Goal: Use online tool/utility: Utilize a website feature to perform a specific function

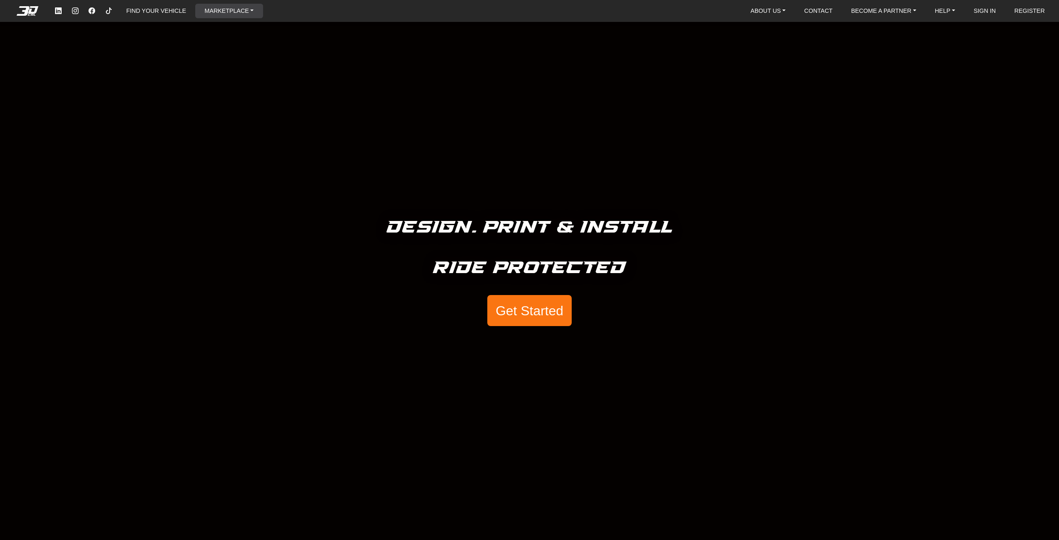
click at [215, 12] on link "MARKETPLACE" at bounding box center [230, 11] width 56 height 14
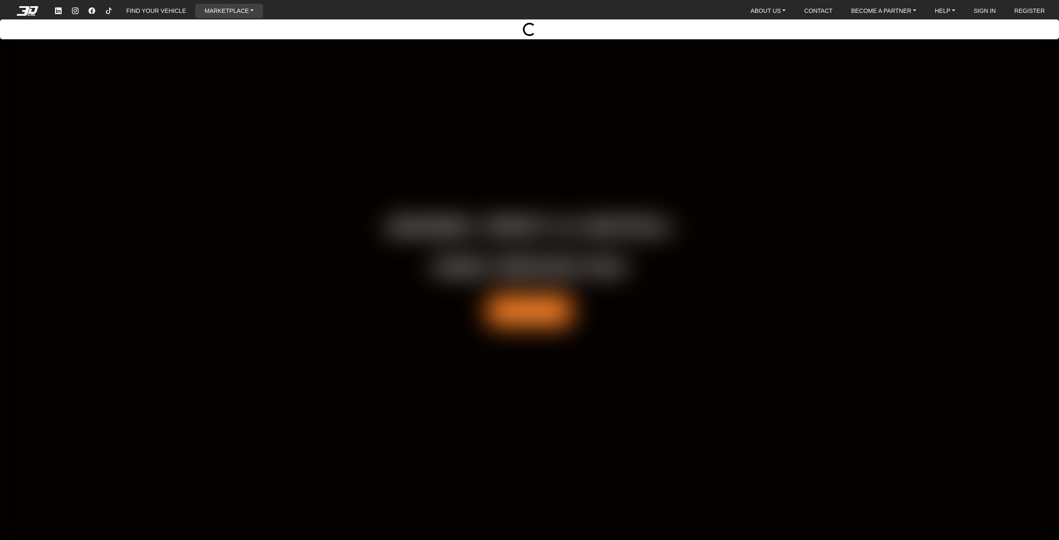
click at [479, 33] on div "Loading..." at bounding box center [530, 29] width 1046 height 13
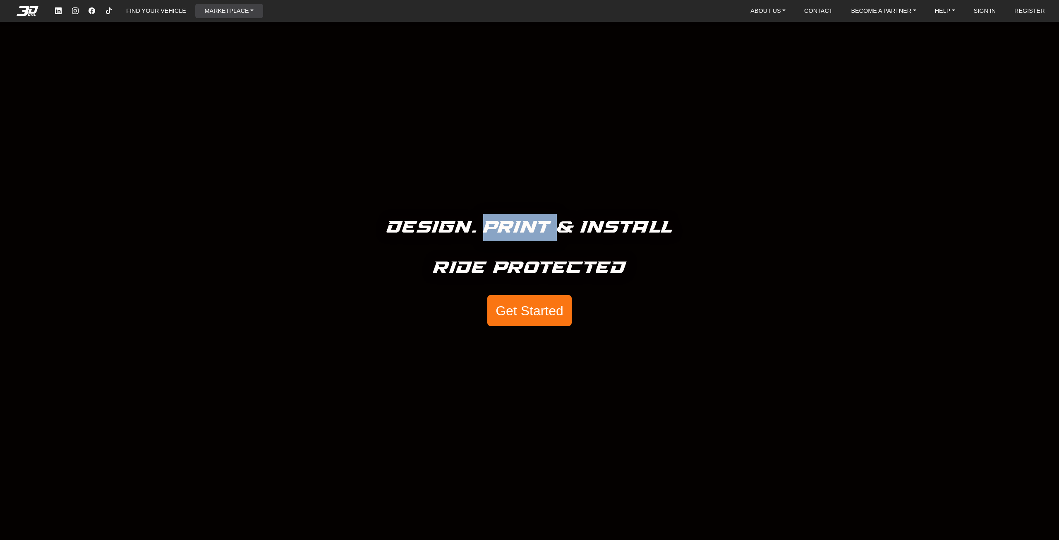
click at [479, 33] on div "Design. Print & Install Ride Protected Get Started" at bounding box center [529, 270] width 1059 height 540
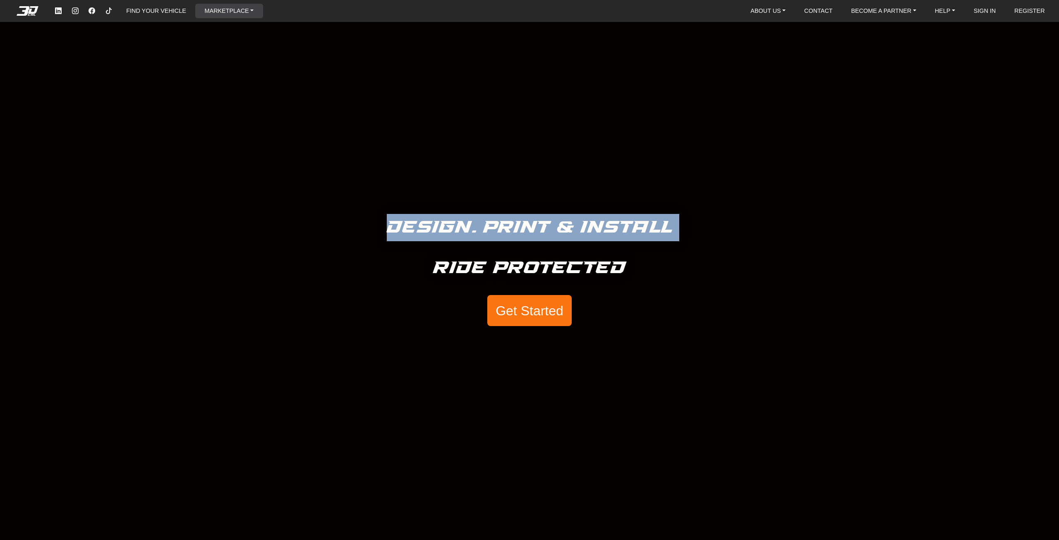
click at [479, 33] on div "Design. Print & Install Ride Protected Get Started" at bounding box center [529, 270] width 1059 height 540
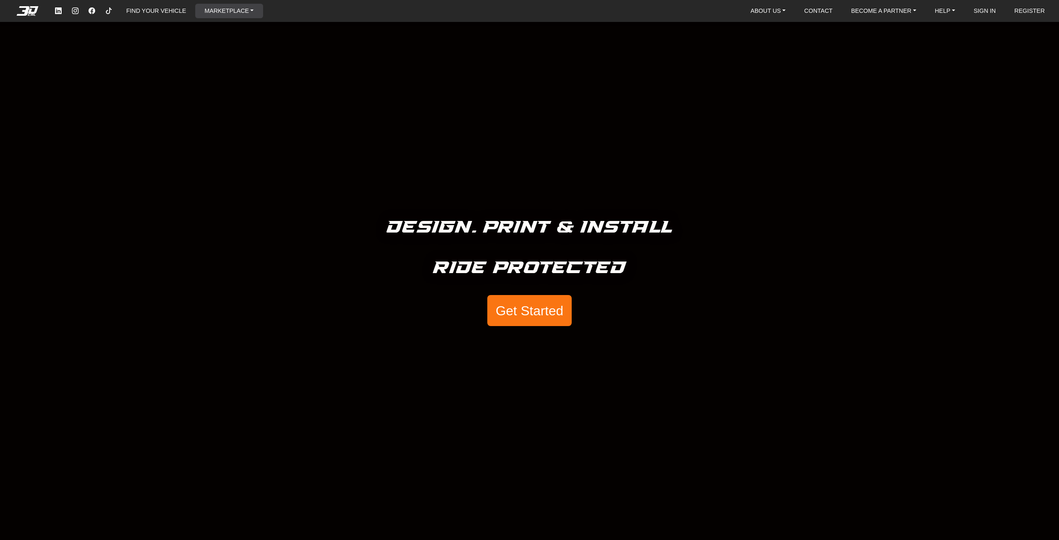
click at [241, 3] on ul "FIND YOUR VEHICLE MARKETPLACE Motorcycles Vehicles" at bounding box center [156, 10] width 213 height 15
click at [249, 10] on link "MARKETPLACE" at bounding box center [230, 11] width 56 height 14
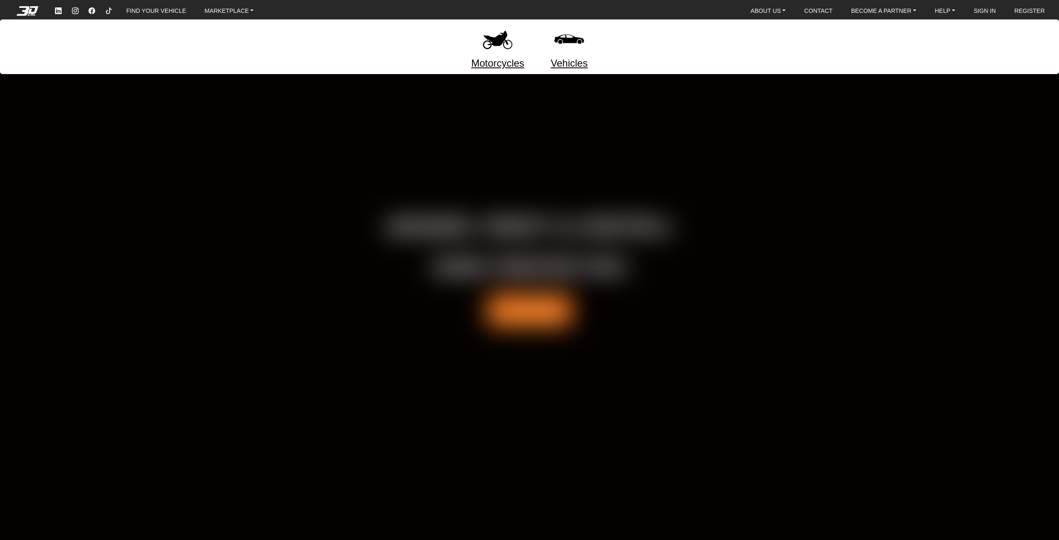
click at [486, 37] on img at bounding box center [497, 39] width 35 height 35
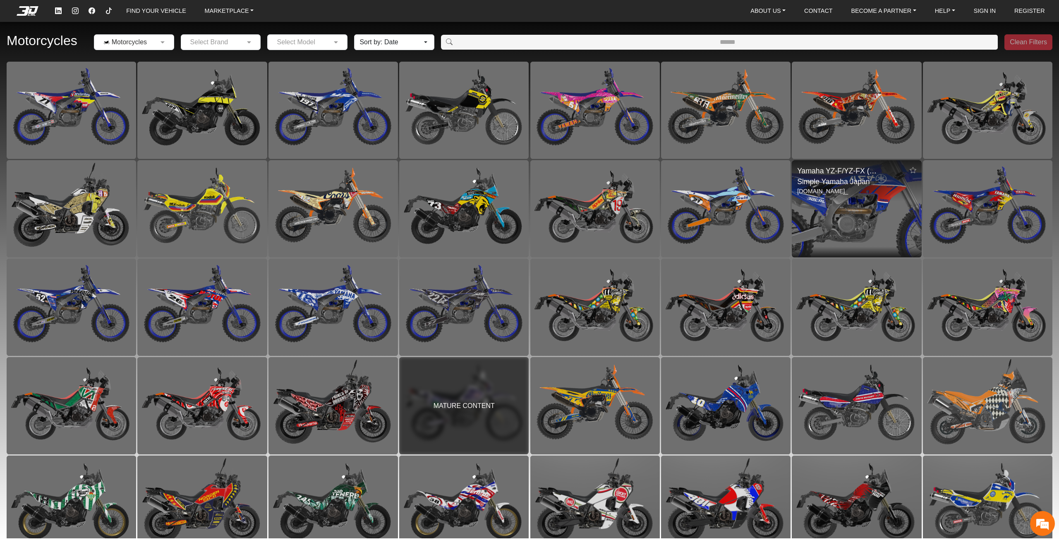
click at [819, 209] on img at bounding box center [856, 208] width 259 height 194
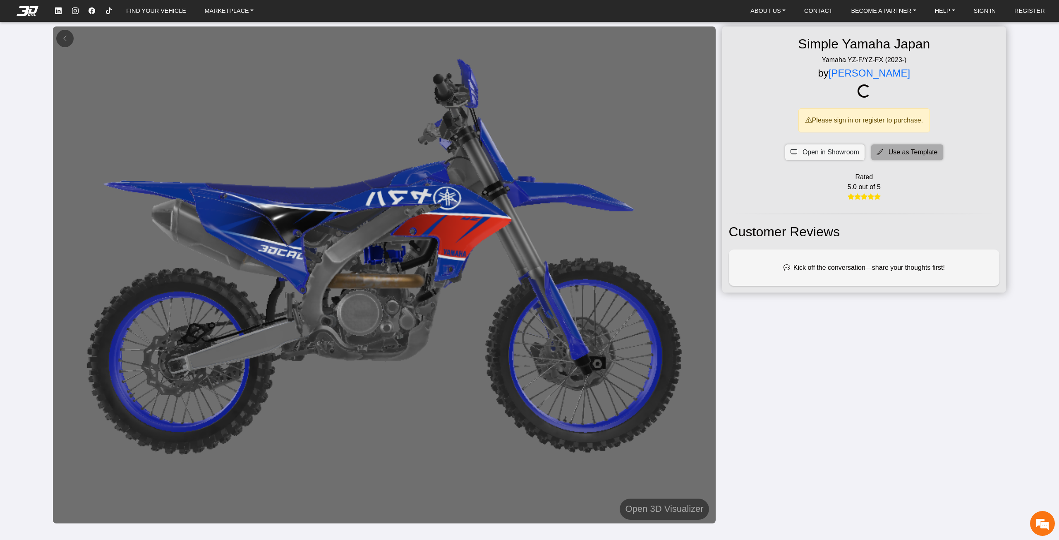
click at [896, 148] on div "Simple Yamaha Japan Yamaha YZ-F/YZ-FX (2023-) by Samuel De Castro Please sign i…" at bounding box center [865, 159] width 284 height 266
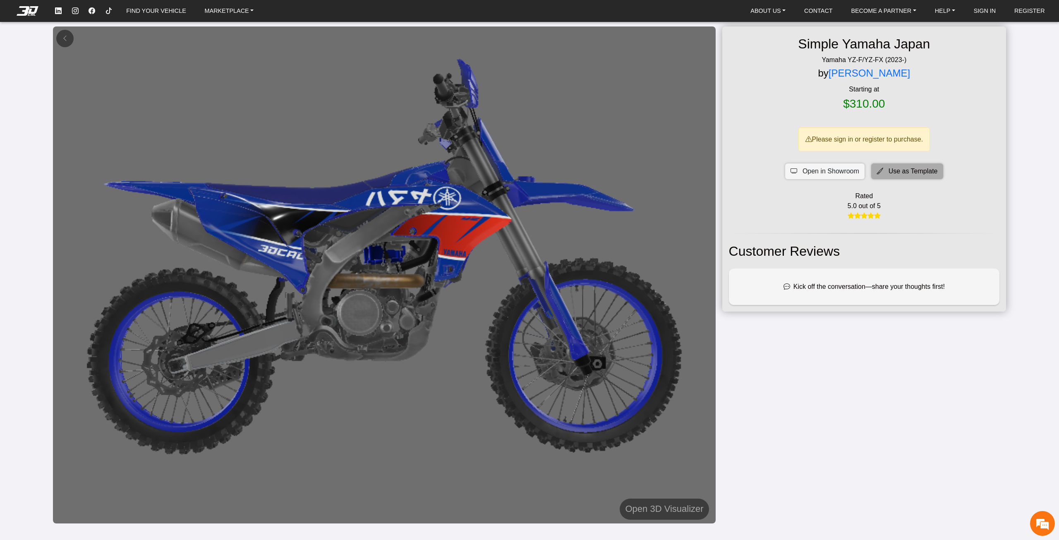
click at [907, 170] on span "Use as Template" at bounding box center [913, 171] width 49 height 10
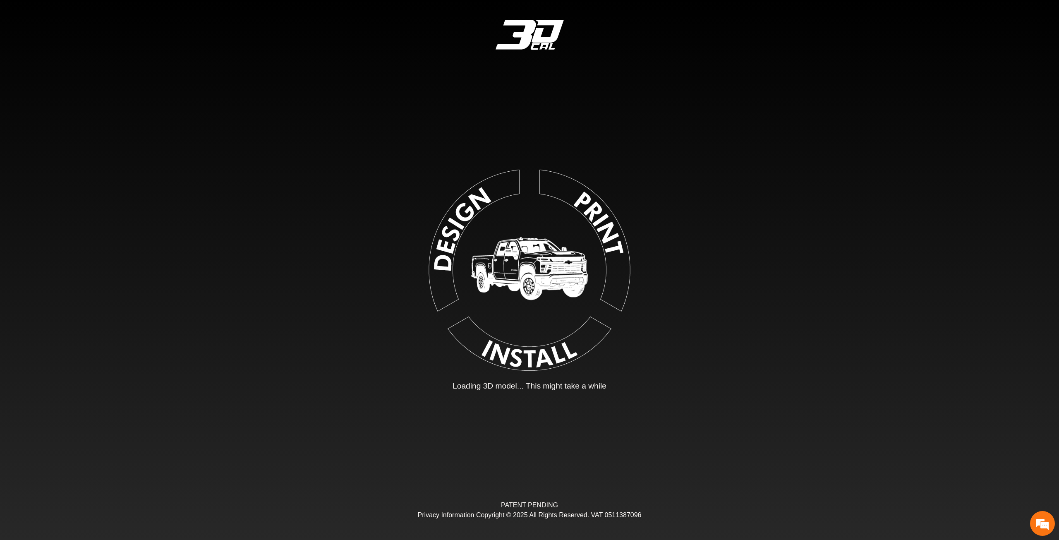
type input "*"
type input "*********"
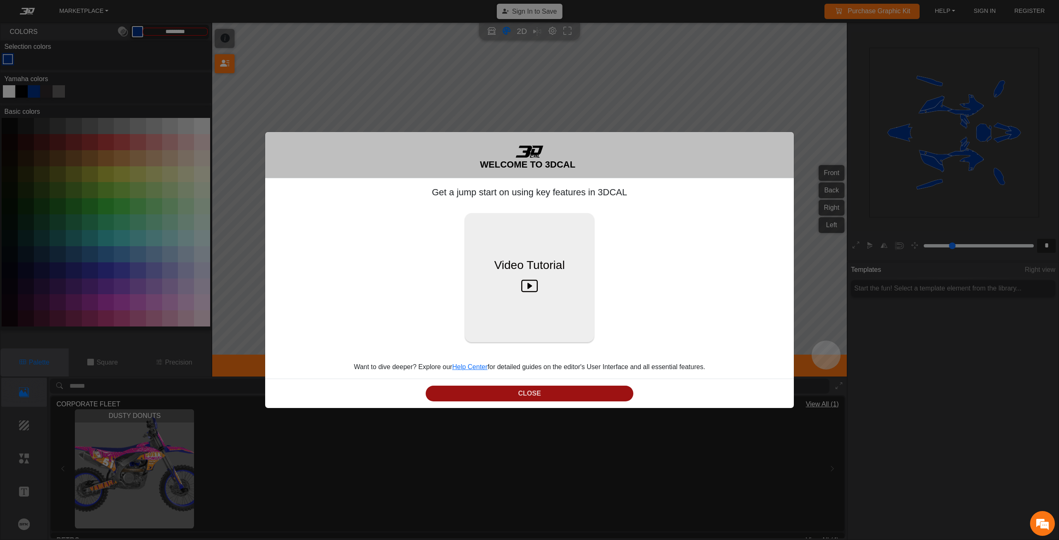
click at [595, 390] on button "CLOSE" at bounding box center [530, 394] width 208 height 16
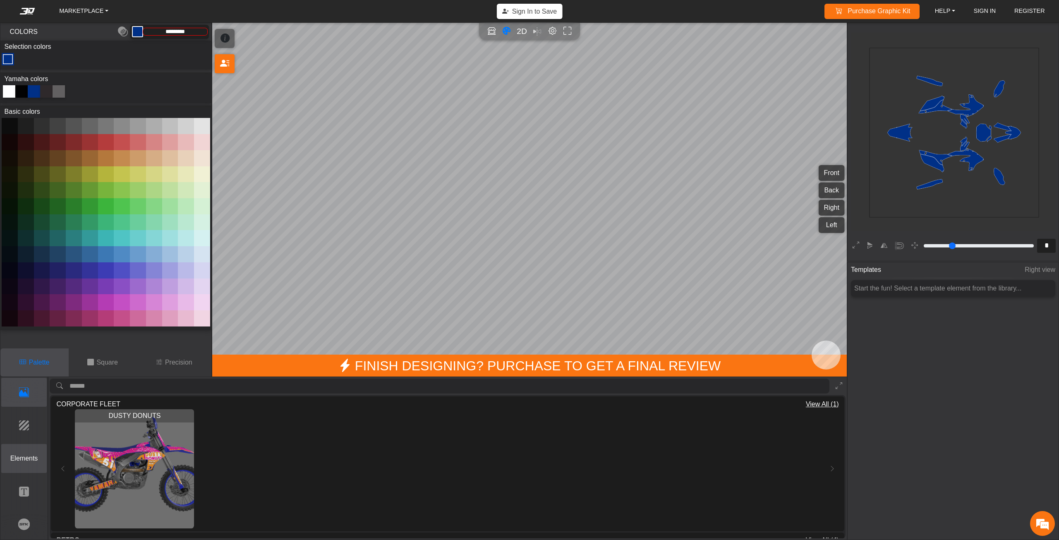
click at [30, 450] on button "Elements" at bounding box center [24, 458] width 46 height 29
type input "**"
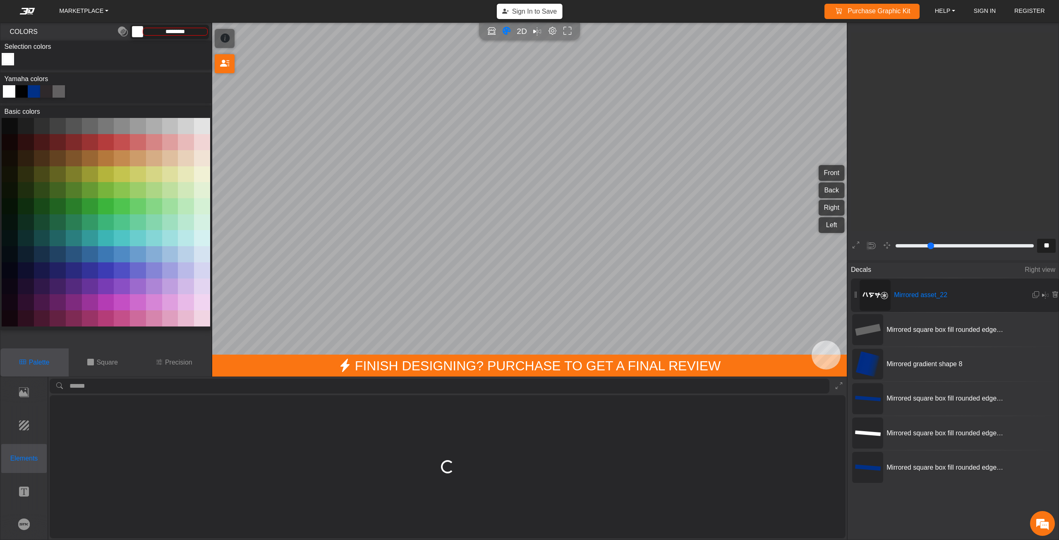
type input "*********"
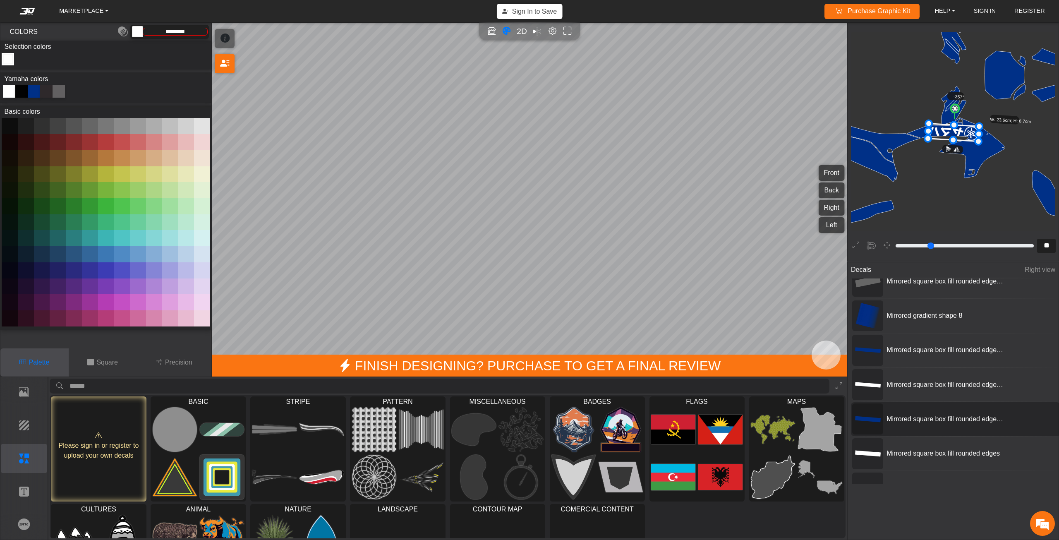
scroll to position [67, 0]
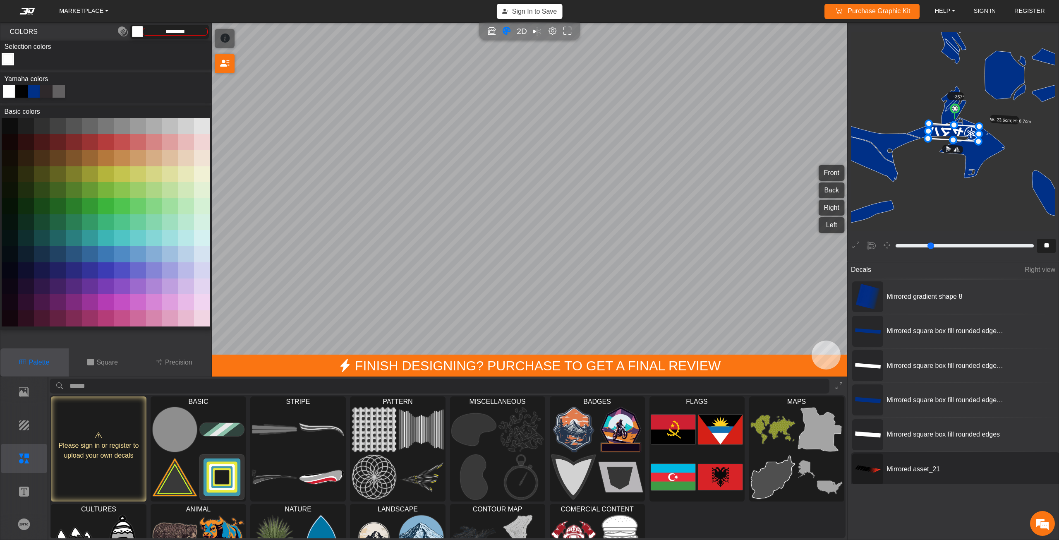
click at [939, 470] on span "Mirrored asset_21" at bounding box center [945, 469] width 124 height 10
type input "*"
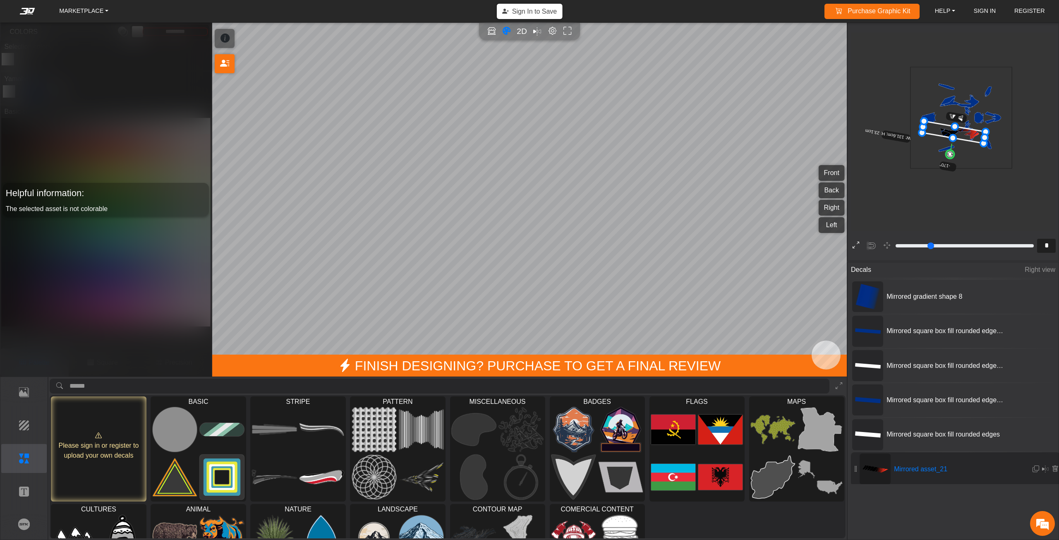
click at [857, 242] on icon at bounding box center [856, 245] width 7 height 11
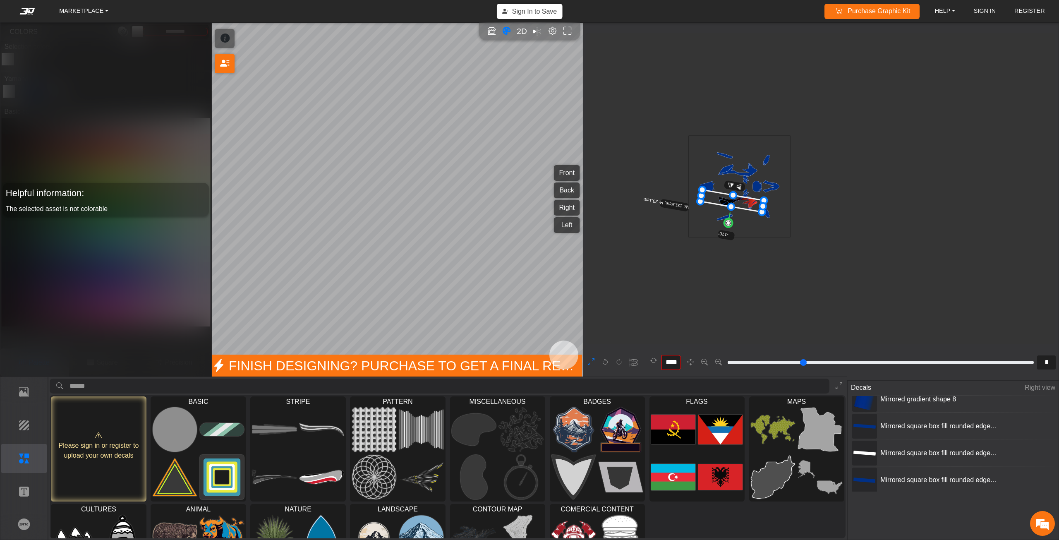
scroll to position [15, 0]
type input "*"
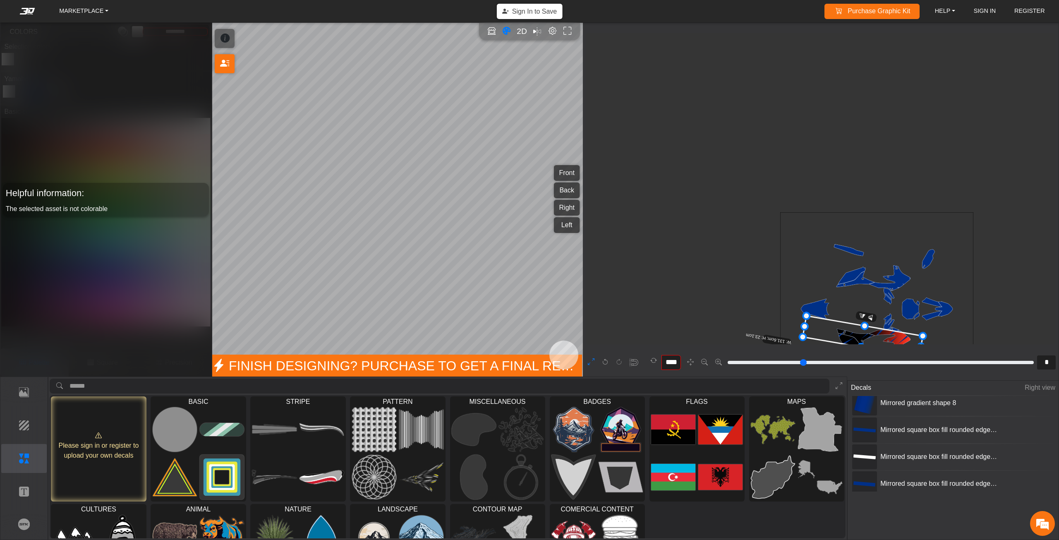
scroll to position [162, 42]
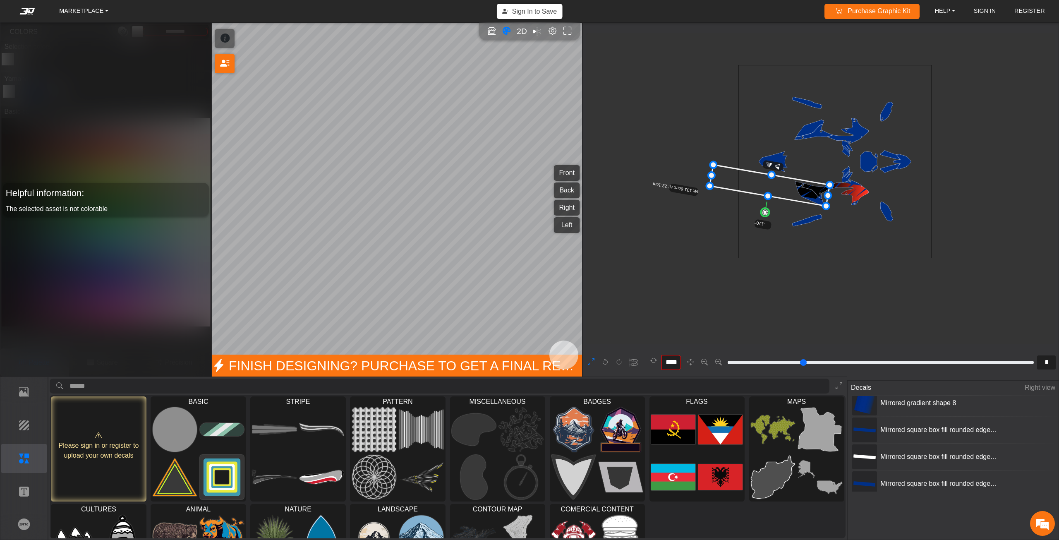
drag, startPoint x: 859, startPoint y: 197, endPoint x: 808, endPoint y: 193, distance: 51.4
click at [808, 193] on icon at bounding box center [770, 185] width 120 height 41
drag, startPoint x: 799, startPoint y: 194, endPoint x: 811, endPoint y: 196, distance: 12.3
click at [811, 196] on icon at bounding box center [781, 188] width 120 height 41
drag, startPoint x: 813, startPoint y: 195, endPoint x: 821, endPoint y: 195, distance: 8.3
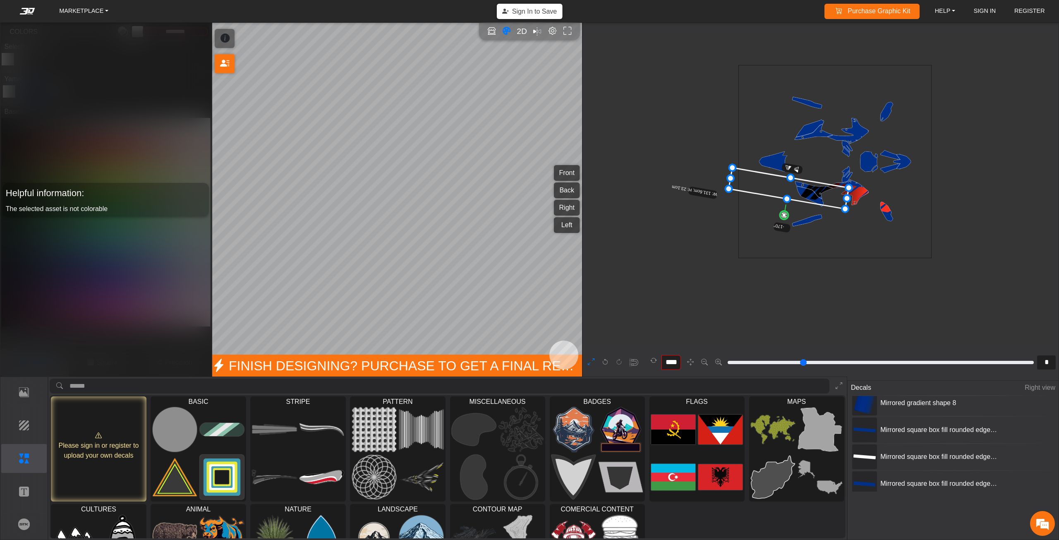
click at [821, 195] on icon at bounding box center [789, 188] width 120 height 41
drag, startPoint x: 817, startPoint y: 193, endPoint x: 826, endPoint y: 193, distance: 9.1
click at [826, 193] on icon at bounding box center [797, 188] width 120 height 41
drag, startPoint x: 826, startPoint y: 192, endPoint x: 828, endPoint y: 196, distance: 4.5
click at [828, 195] on icon at bounding box center [807, 188] width 120 height 41
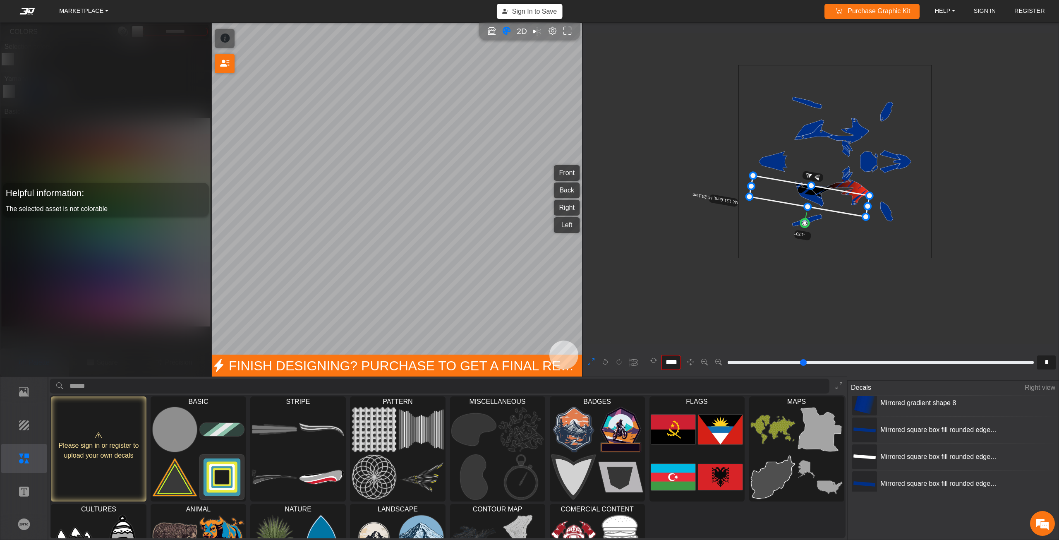
drag, startPoint x: 830, startPoint y: 194, endPoint x: 831, endPoint y: 198, distance: 4.2
click at [831, 198] on icon at bounding box center [810, 196] width 120 height 41
drag, startPoint x: 831, startPoint y: 198, endPoint x: 833, endPoint y: 194, distance: 5.1
click at [833, 194] on icon at bounding box center [810, 196] width 120 height 41
drag, startPoint x: 833, startPoint y: 198, endPoint x: 840, endPoint y: 193, distance: 9.0
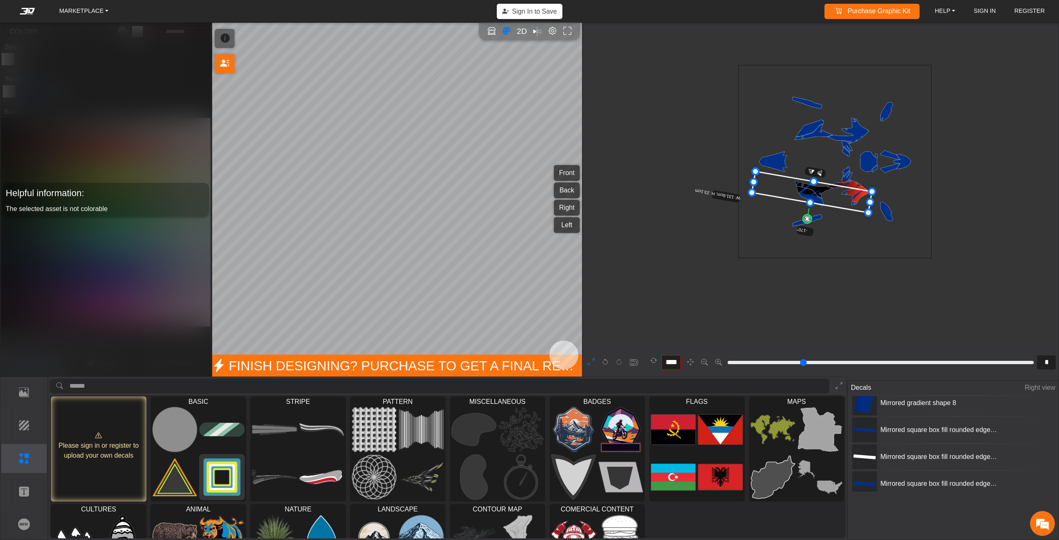
click at [839, 193] on icon at bounding box center [812, 192] width 120 height 41
drag, startPoint x: 846, startPoint y: 191, endPoint x: 851, endPoint y: 190, distance: 4.7
click at [850, 190] on icon at bounding box center [823, 186] width 120 height 41
drag, startPoint x: 852, startPoint y: 190, endPoint x: 860, endPoint y: 196, distance: 9.8
click at [859, 195] on icon at bounding box center [828, 185] width 120 height 41
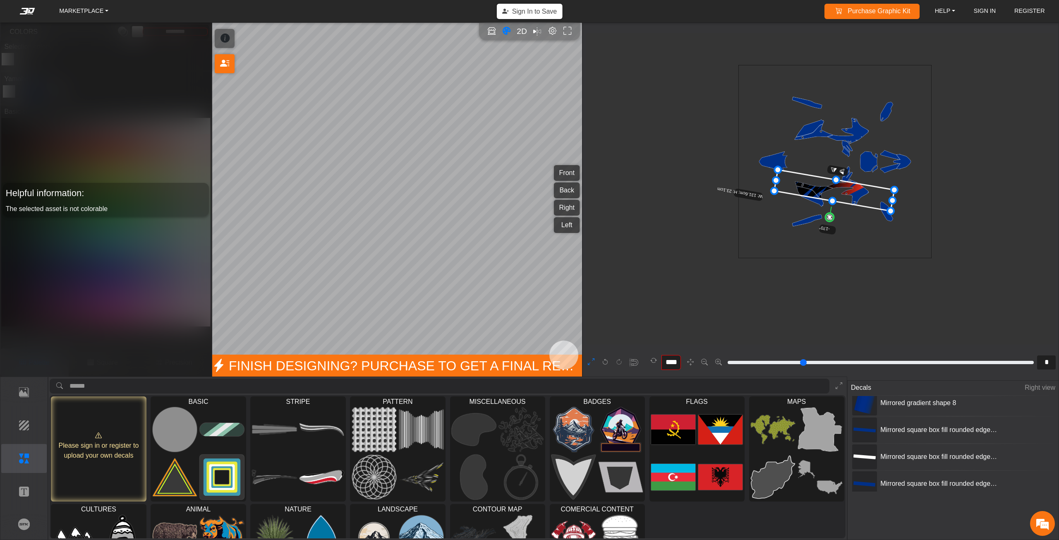
click at [859, 200] on icon at bounding box center [835, 190] width 120 height 41
drag, startPoint x: 862, startPoint y: 200, endPoint x: 851, endPoint y: 199, distance: 10.8
click at [853, 199] on icon at bounding box center [834, 194] width 120 height 41
drag, startPoint x: 852, startPoint y: 199, endPoint x: 847, endPoint y: 194, distance: 6.2
click at [848, 195] on icon at bounding box center [825, 193] width 120 height 41
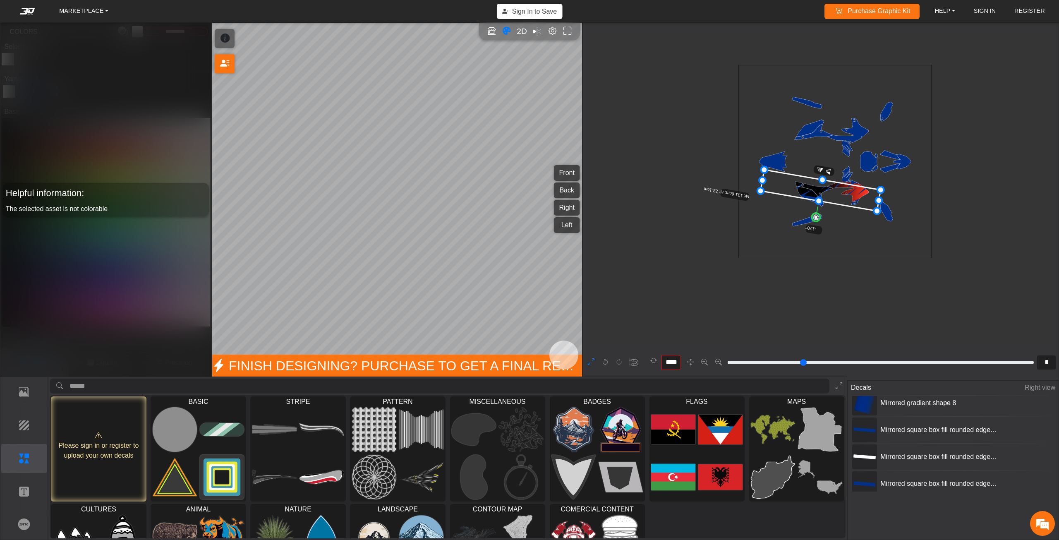
drag, startPoint x: 852, startPoint y: 194, endPoint x: 847, endPoint y: 196, distance: 5.2
click at [845, 194] on icon at bounding box center [821, 190] width 120 height 41
click at [846, 196] on icon at bounding box center [814, 190] width 120 height 41
drag, startPoint x: 847, startPoint y: 198, endPoint x: 851, endPoint y: 202, distance: 5.0
click at [851, 202] on icon at bounding box center [811, 195] width 120 height 41
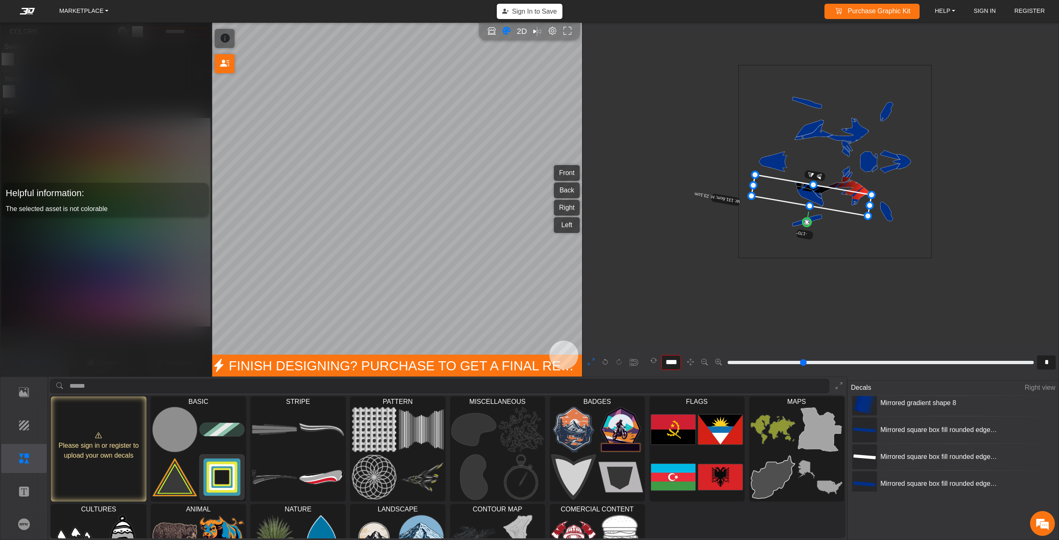
drag, startPoint x: 851, startPoint y: 202, endPoint x: 848, endPoint y: 197, distance: 5.3
click at [848, 198] on icon at bounding box center [812, 195] width 120 height 41
drag, startPoint x: 848, startPoint y: 197, endPoint x: 855, endPoint y: 196, distance: 7.6
click at [851, 197] on icon at bounding box center [809, 192] width 120 height 41
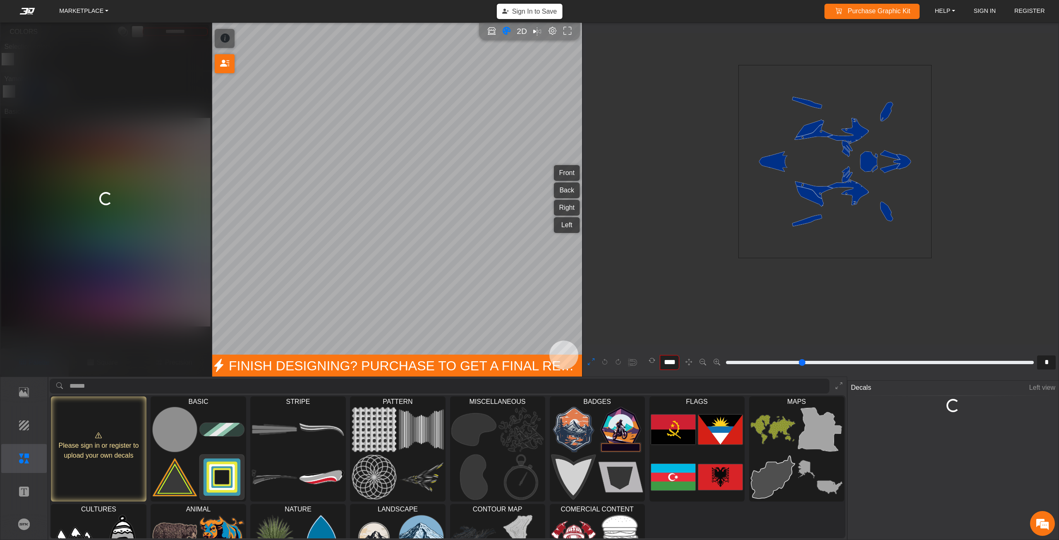
type input "**"
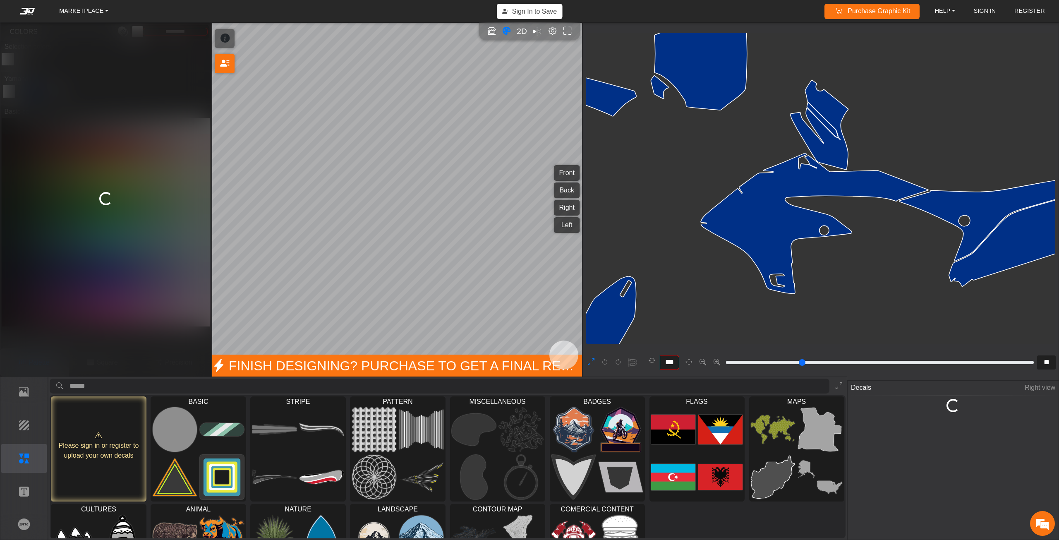
type input "****"
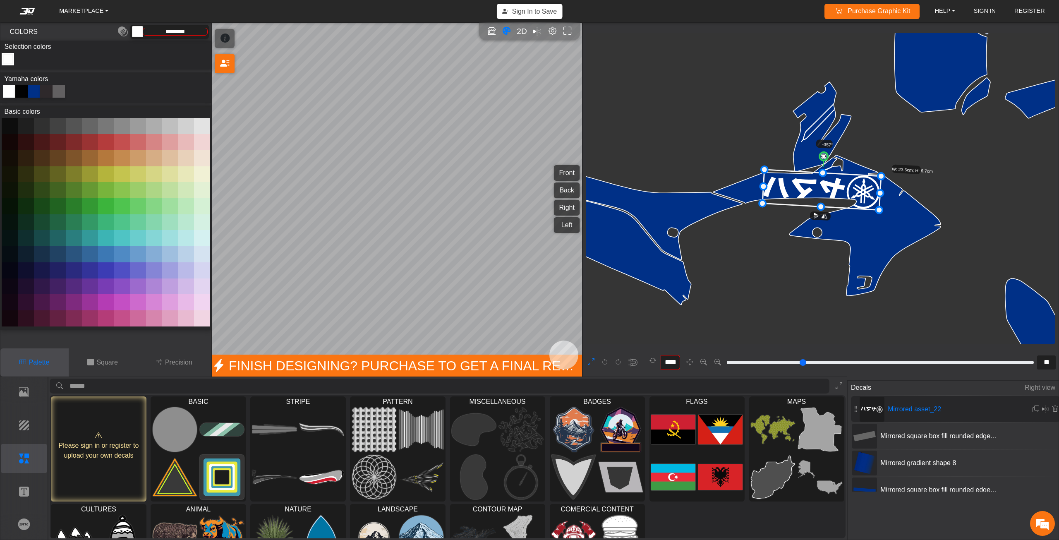
click at [18, 10] on em at bounding box center [27, 11] width 33 height 7
